Goal: Task Accomplishment & Management: Manage account settings

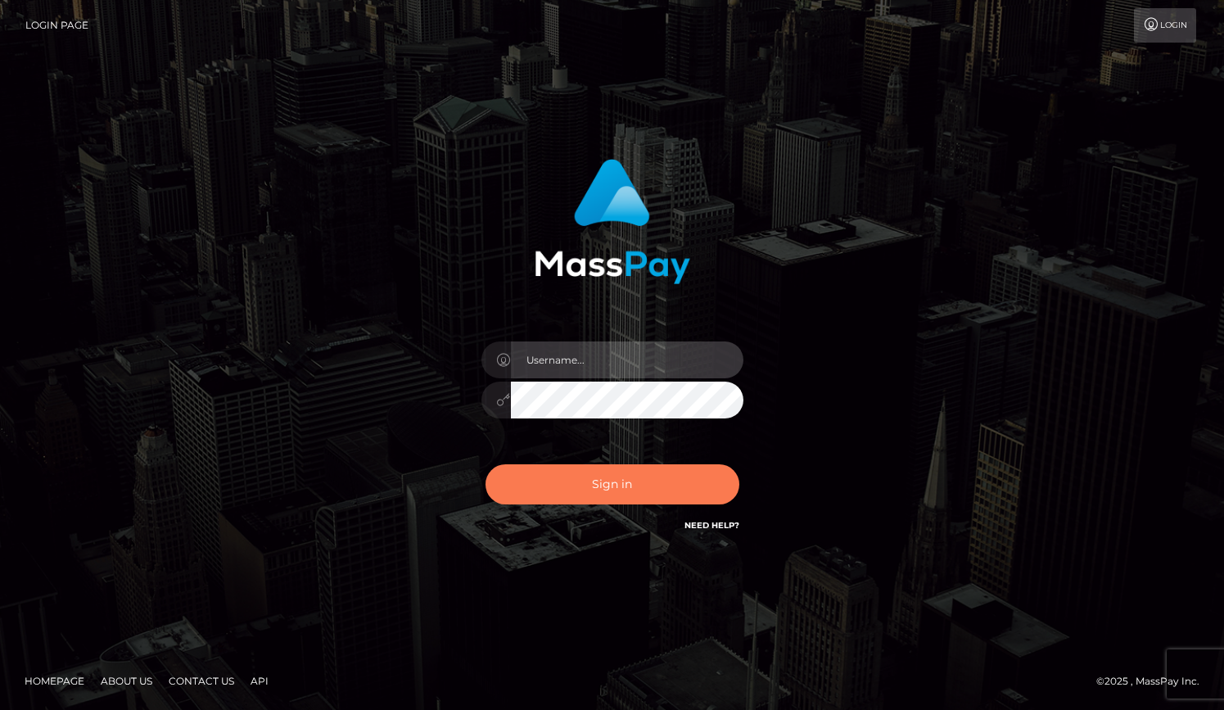
type input "grace.rush"
click at [681, 482] on button "Sign in" at bounding box center [612, 484] width 254 height 40
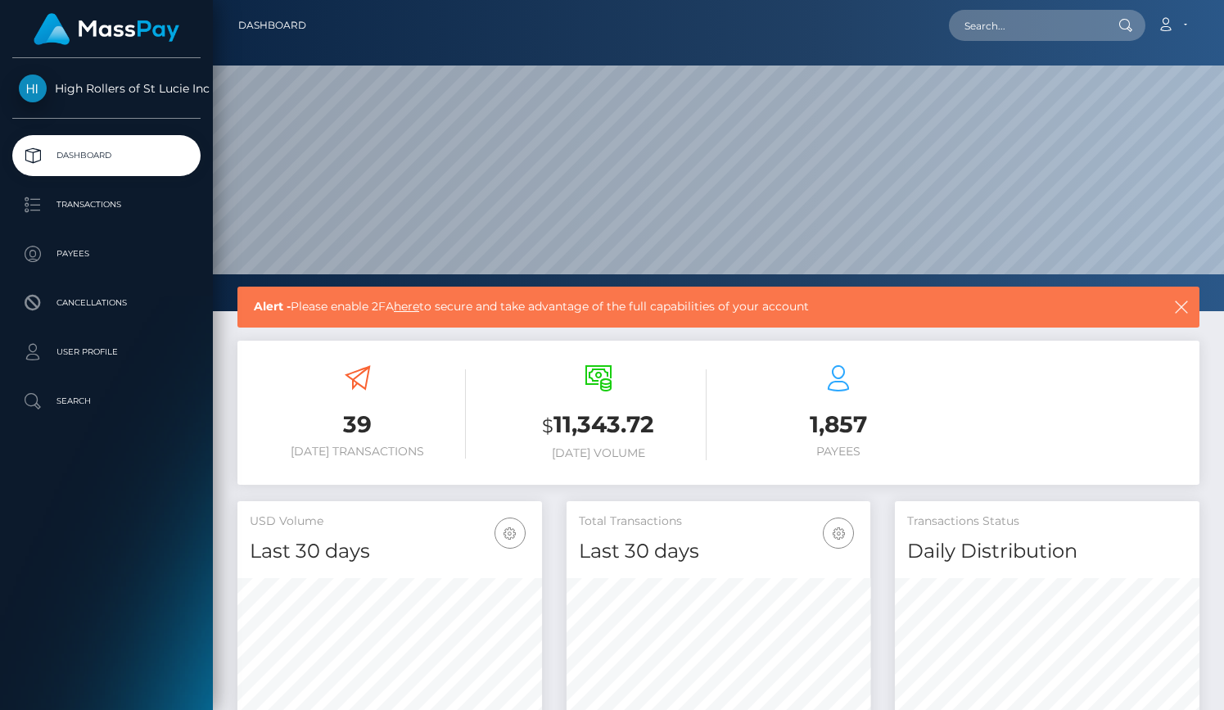
scroll to position [290, 304]
click at [137, 212] on p "Transactions" at bounding box center [106, 204] width 175 height 25
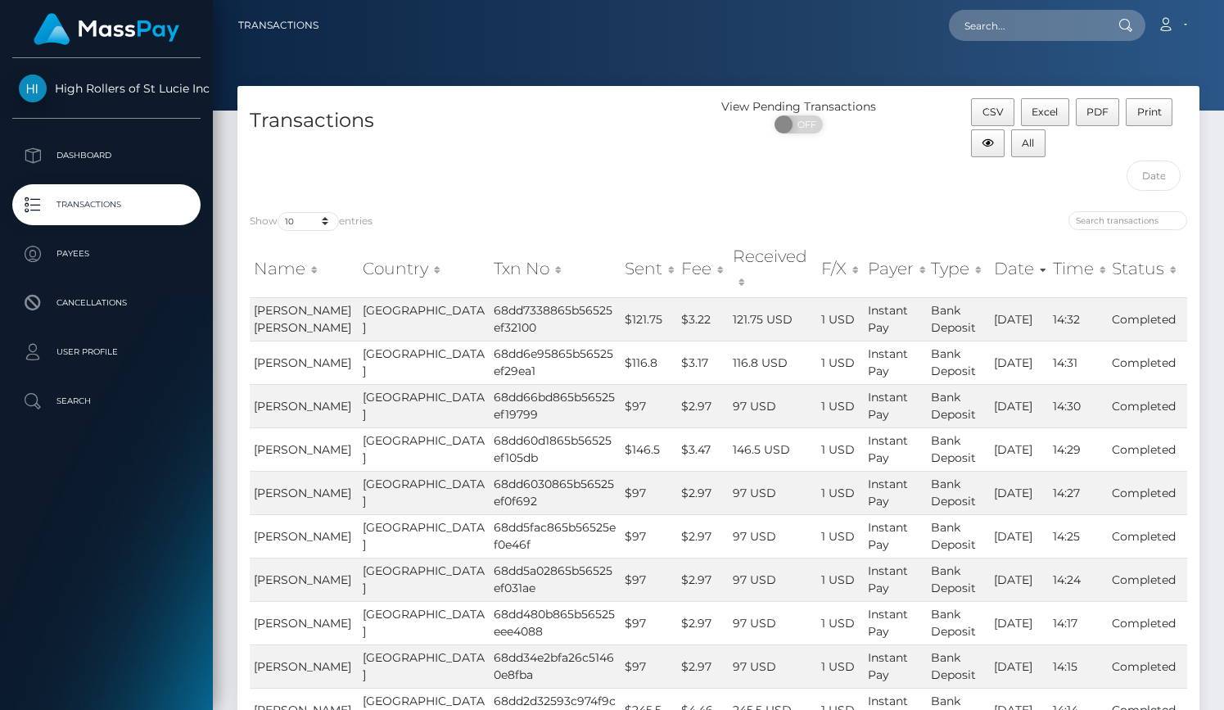
click at [326, 162] on div "Transactions" at bounding box center [477, 148] width 481 height 101
click at [322, 223] on select "10 25 50 100 250 500 1,000 3,500" at bounding box center [307, 221] width 61 height 19
select select "3500"
click at [279, 212] on select "10 25 50 100 250 500 1,000 3,500" at bounding box center [307, 221] width 61 height 19
click at [454, 153] on div "Transactions" at bounding box center [477, 148] width 481 height 101
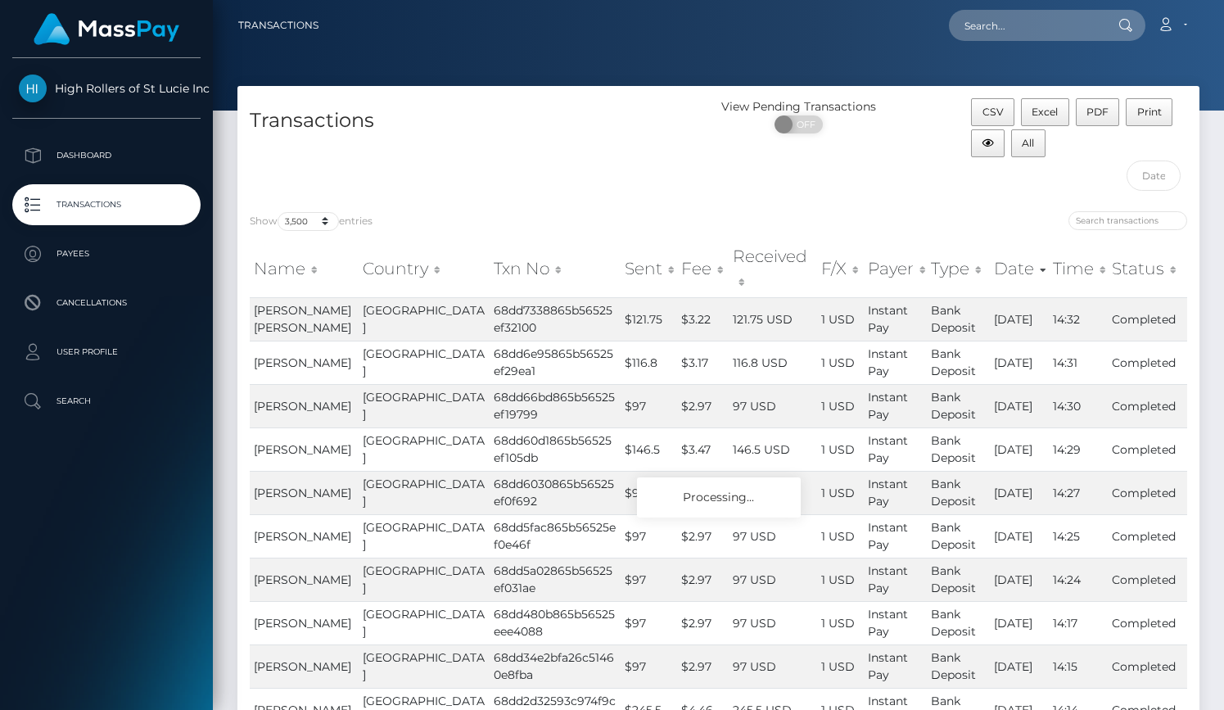
click at [610, 176] on div "Transactions" at bounding box center [477, 148] width 481 height 101
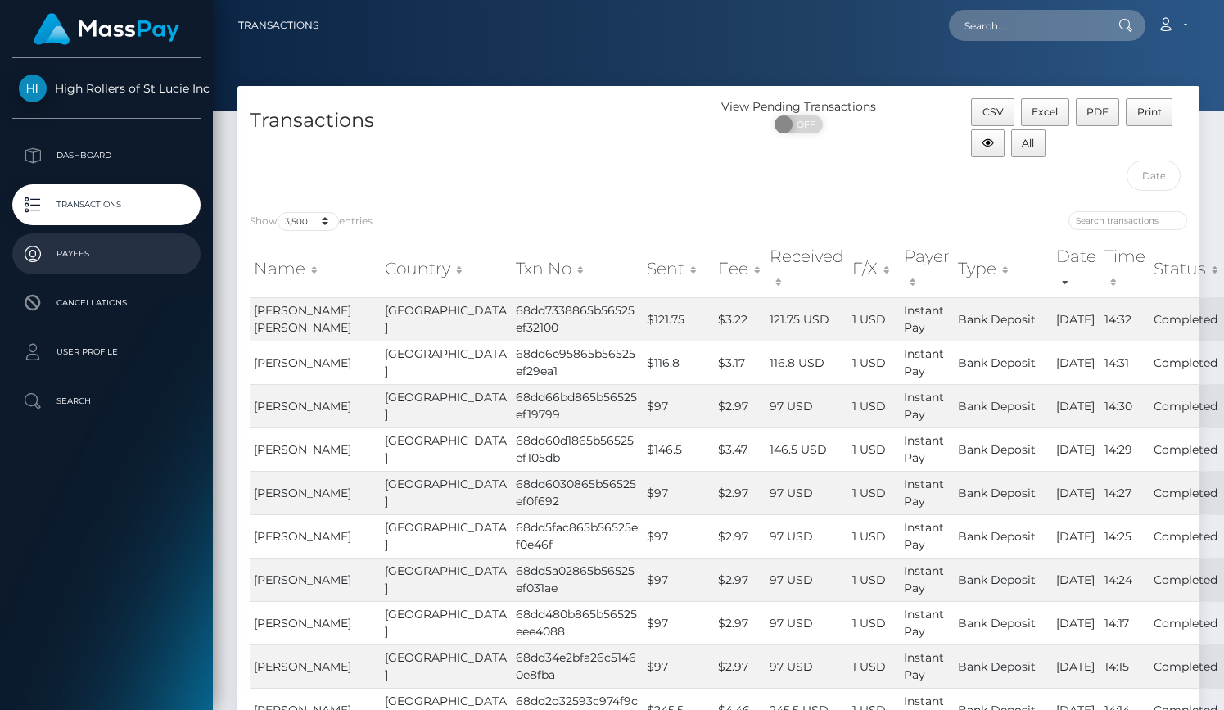
click at [155, 252] on p "Payees" at bounding box center [106, 253] width 175 height 25
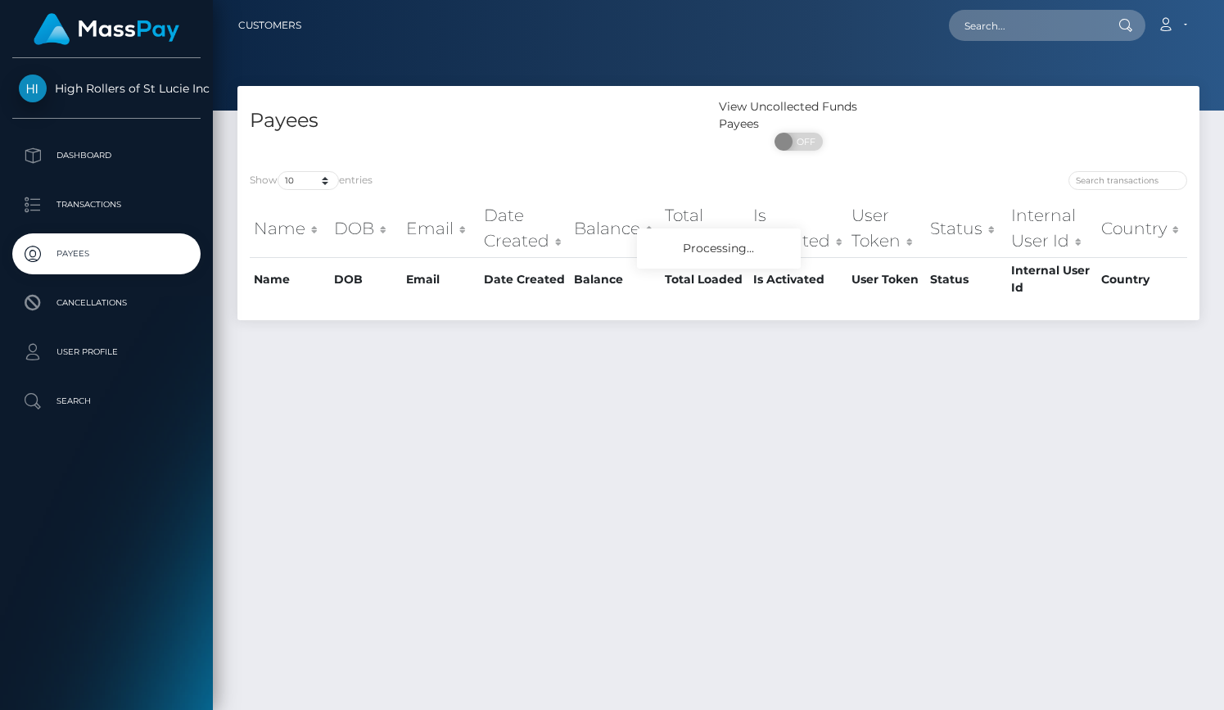
select select "250"
click at [279, 172] on select "10 25 50 100 250" at bounding box center [307, 180] width 61 height 19
click at [426, 154] on div "Payees" at bounding box center [477, 128] width 481 height 61
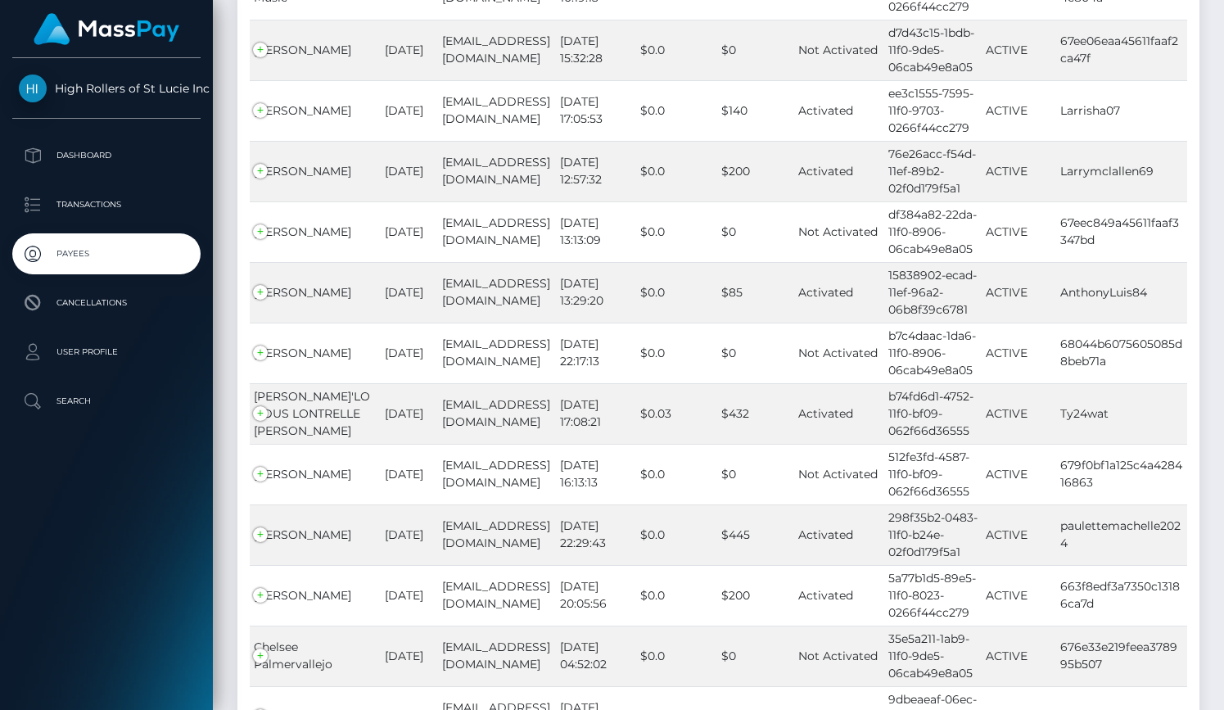
scroll to position [3655, 0]
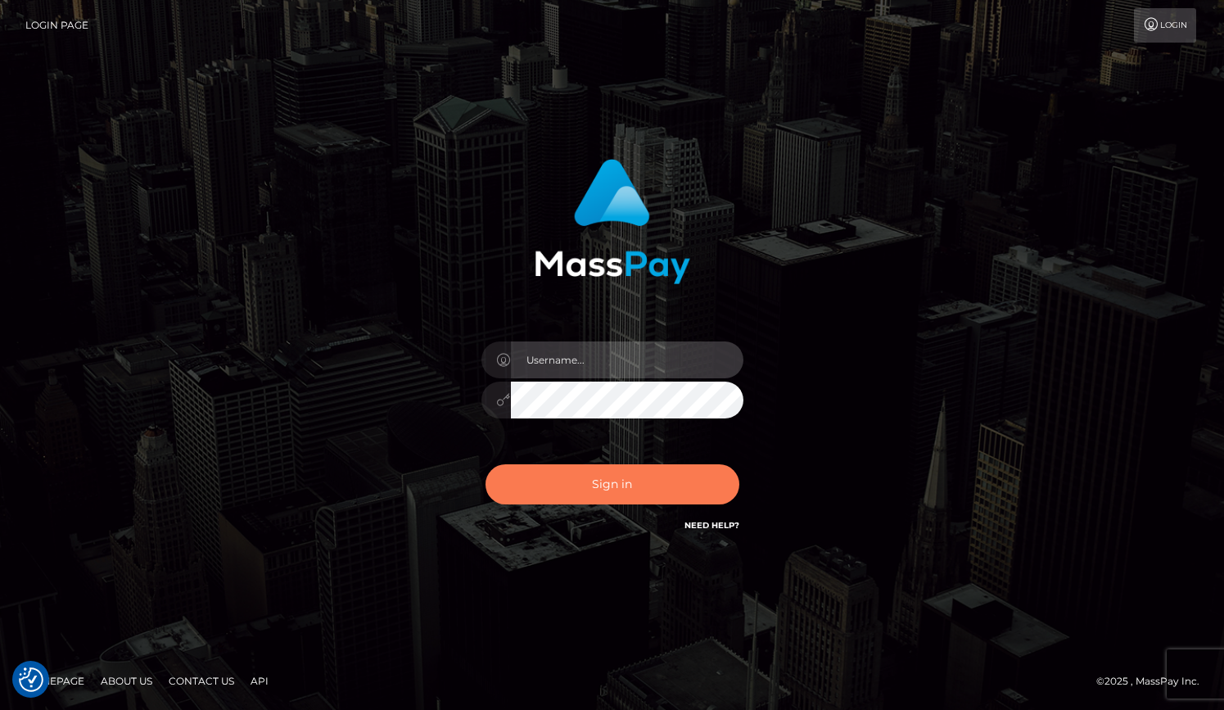
type input "grace.rush"
click at [677, 482] on button "Sign in" at bounding box center [612, 484] width 254 height 40
type input "grace.rush"
click at [657, 494] on button "Sign in" at bounding box center [612, 484] width 254 height 40
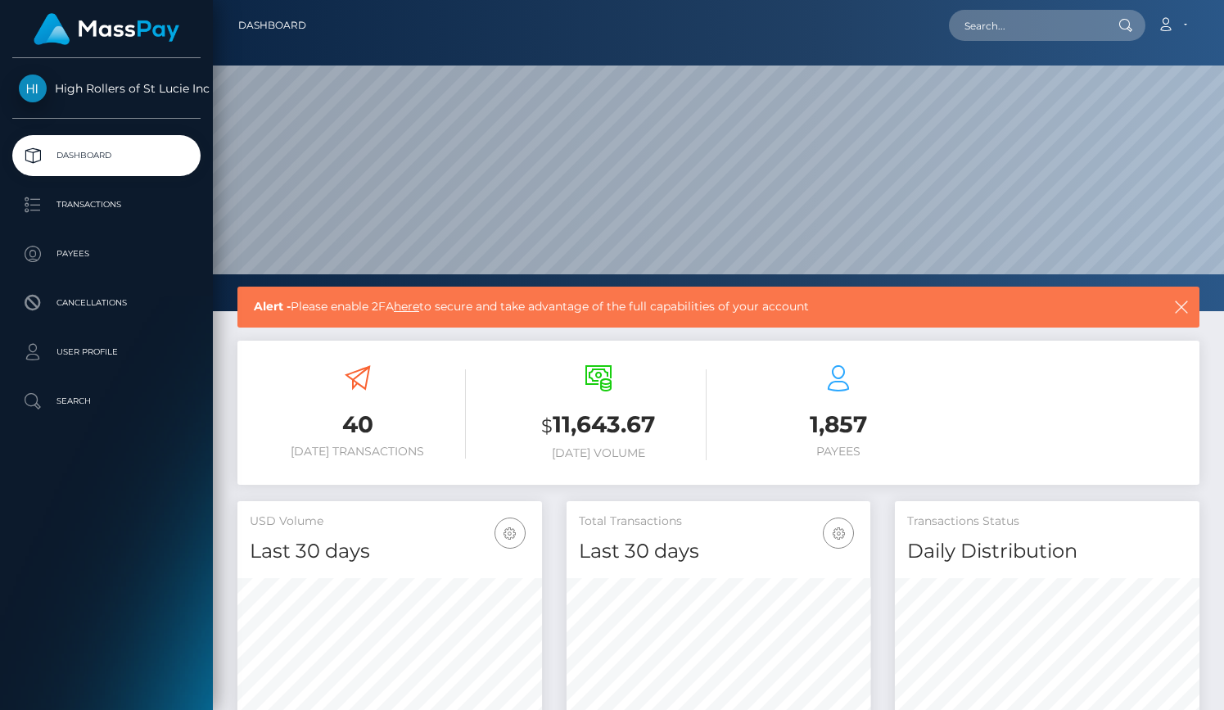
scroll to position [290, 304]
click at [128, 196] on p "Transactions" at bounding box center [106, 204] width 175 height 25
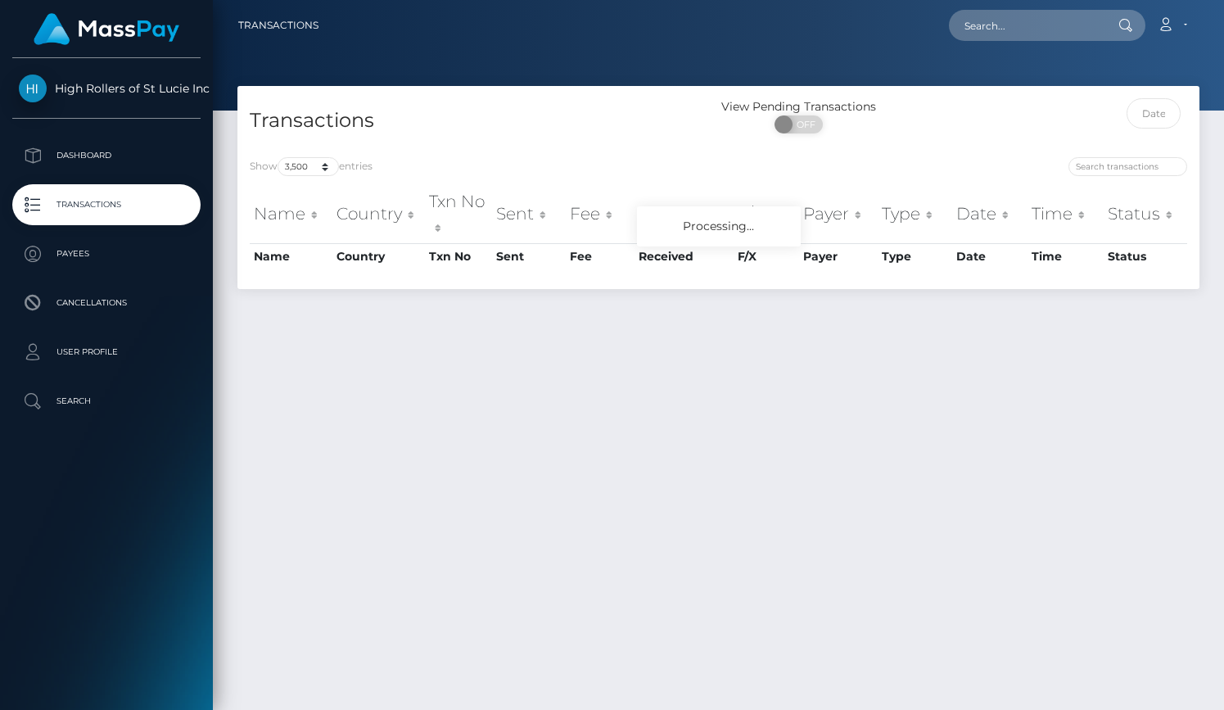
select select "3500"
click at [319, 163] on select "10 25 50 100 250 500 1,000 3,500" at bounding box center [307, 166] width 61 height 19
click at [596, 148] on div "Show 10 25 50 100 250 500 1,000 3,500 entries Name Country Txn No Sent Fee Rece…" at bounding box center [718, 217] width 962 height 144
